Goal: Task Accomplishment & Management: Manage account settings

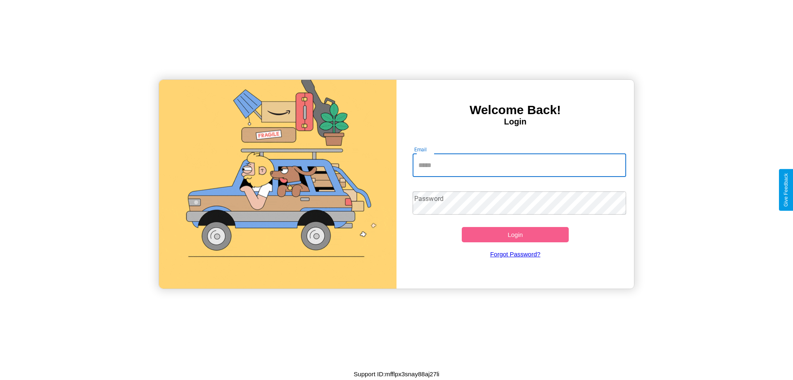
click at [519, 165] on input "Email" at bounding box center [520, 165] width 214 height 23
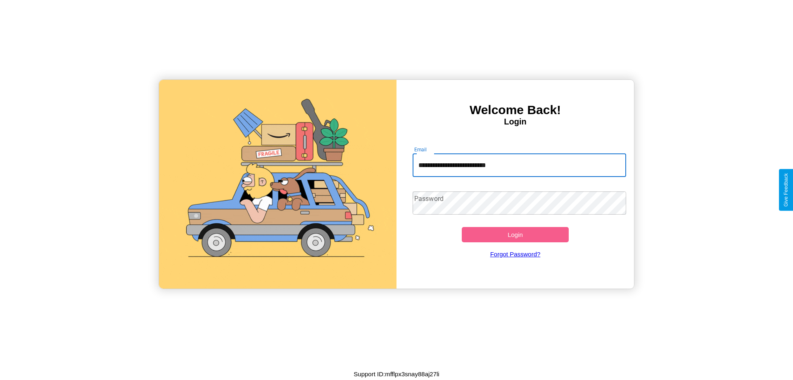
type input "**********"
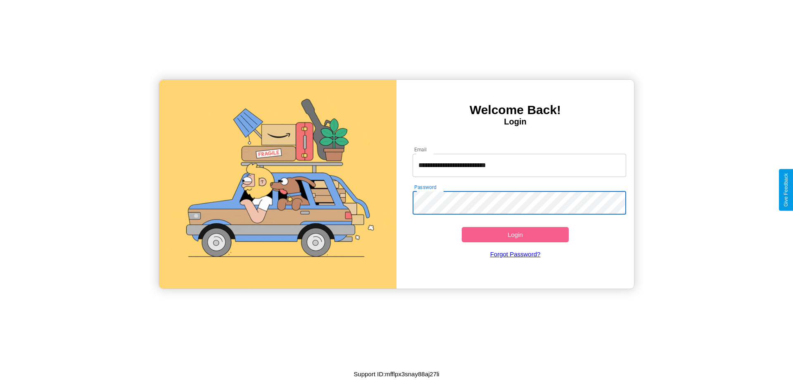
click at [515, 234] on button "Login" at bounding box center [515, 234] width 107 height 15
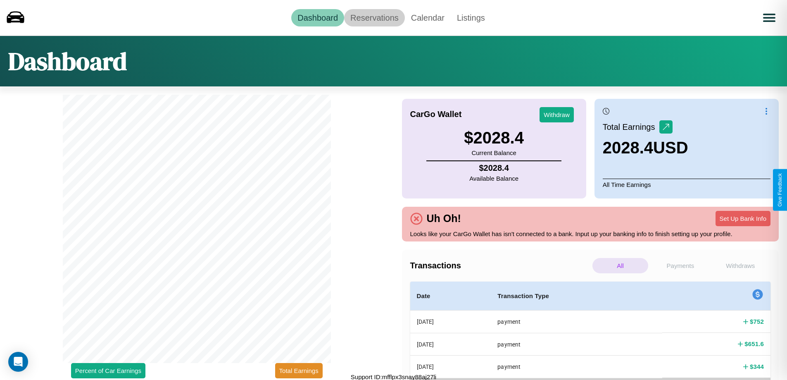
click at [374, 17] on link "Reservations" at bounding box center [374, 17] width 61 height 17
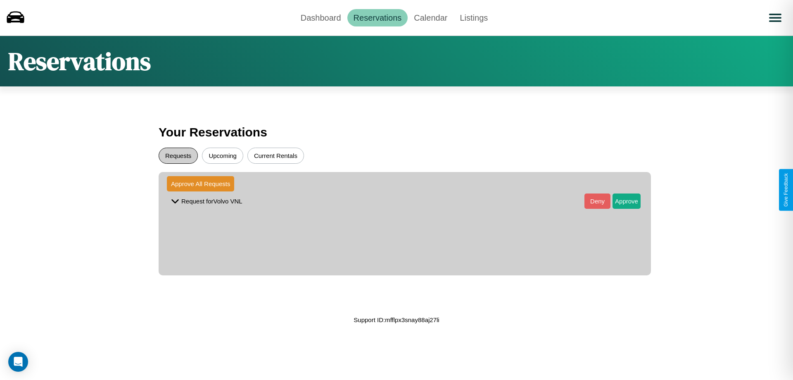
click at [178, 155] on button "Requests" at bounding box center [178, 156] width 39 height 16
click at [621, 201] on button "Approve" at bounding box center [627, 200] width 28 height 15
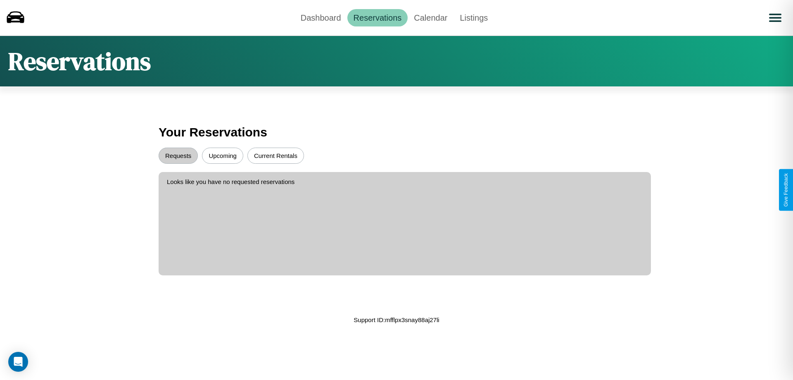
click at [223, 155] on button "Upcoming" at bounding box center [222, 156] width 41 height 16
click at [321, 17] on link "Dashboard" at bounding box center [321, 17] width 53 height 17
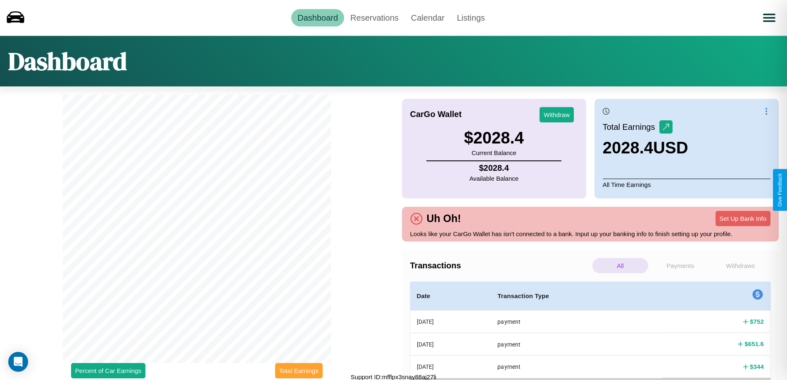
click at [299, 370] on button "Total Earnings" at bounding box center [299, 370] width 48 height 15
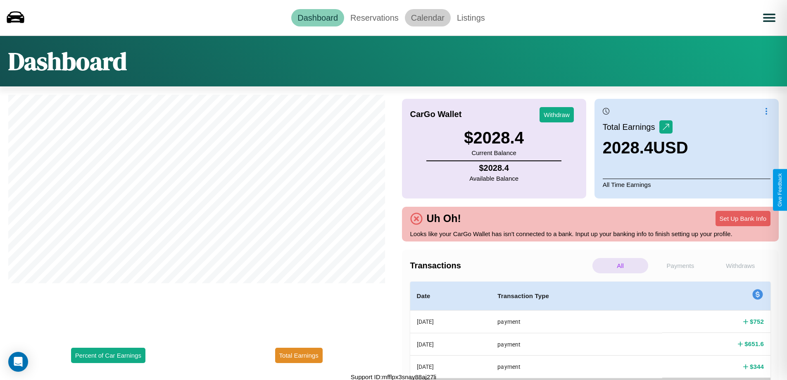
click at [428, 17] on link "Calendar" at bounding box center [428, 17] width 46 height 17
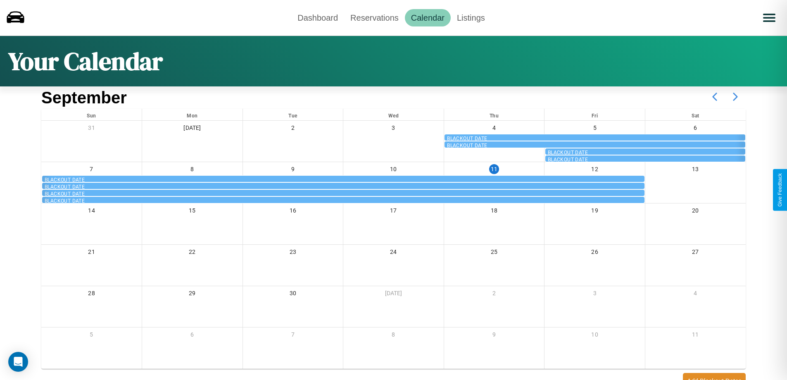
click at [736, 97] on icon at bounding box center [735, 96] width 21 height 21
